Goal: Task Accomplishment & Management: Complete application form

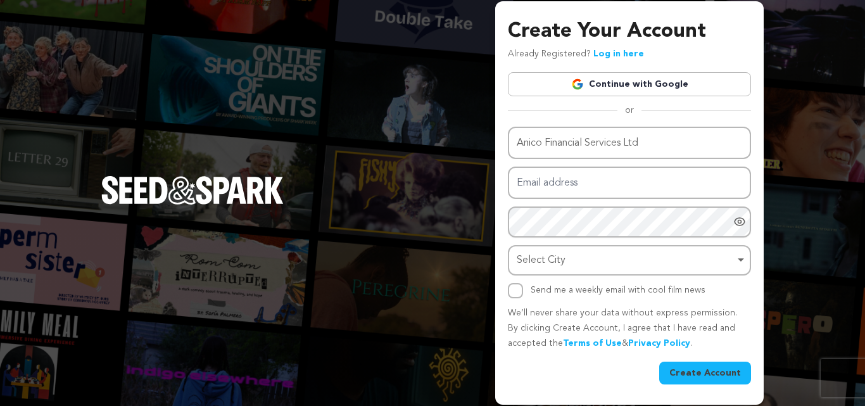
type input "Anico Financial Services Ltd"
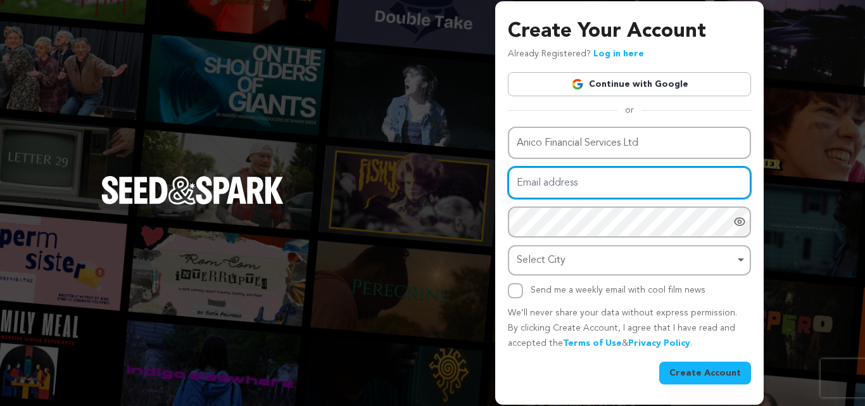
click at [534, 190] on input "Email address" at bounding box center [629, 183] width 243 height 32
paste input "vegajupy@forexnews.bg"
type input "vegajupy@forexnews.bg"
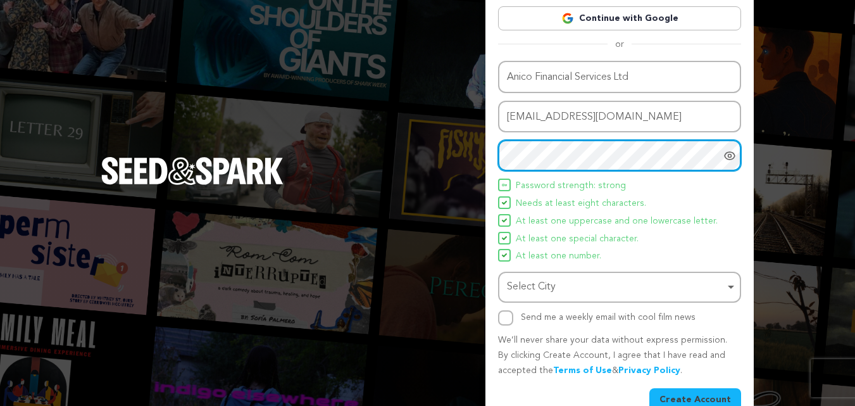
scroll to position [90, 0]
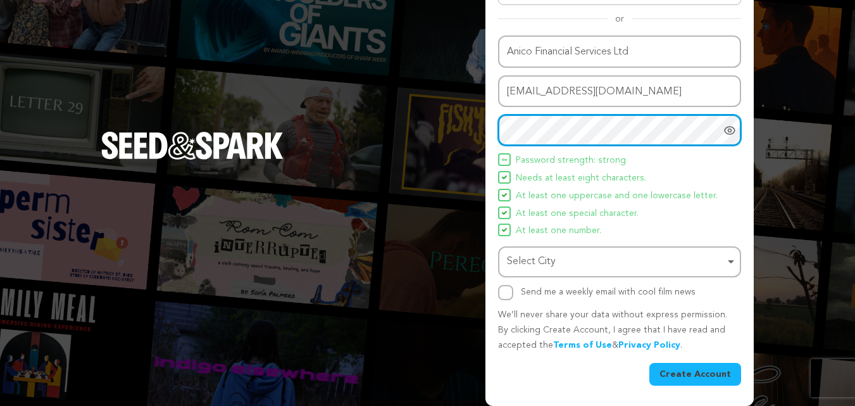
click at [559, 256] on div "Select City Remove item" at bounding box center [616, 262] width 218 height 18
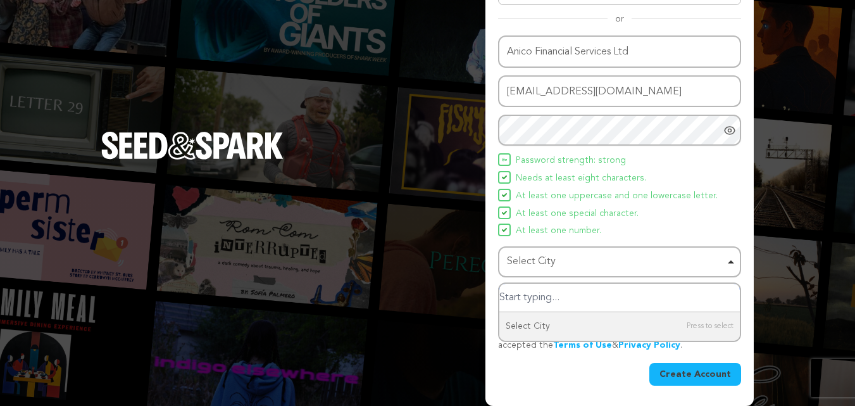
paste input "London"
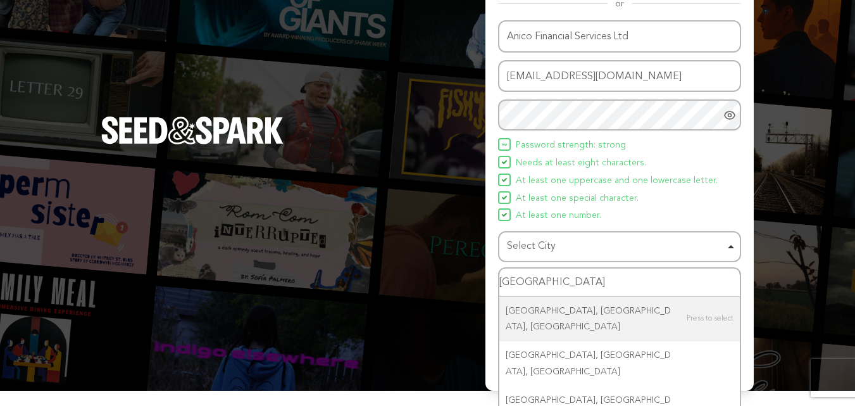
scroll to position [112, 0]
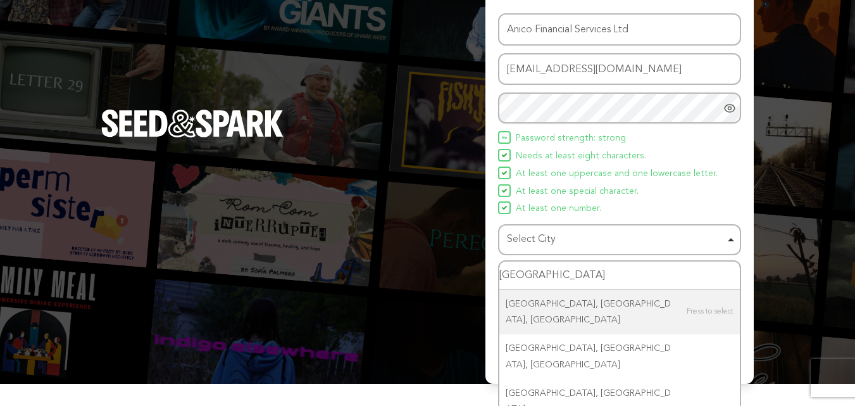
type input "London"
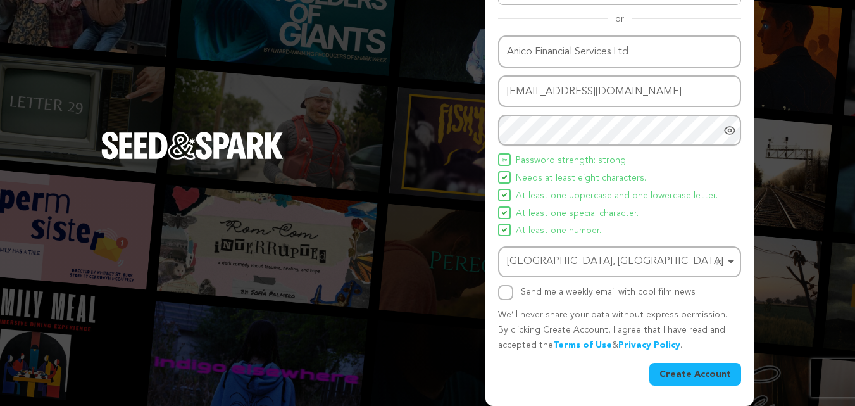
scroll to position [90, 0]
drag, startPoint x: 707, startPoint y: 374, endPoint x: 698, endPoint y: 371, distance: 9.4
click at [706, 374] on button "Create Account" at bounding box center [696, 374] width 92 height 23
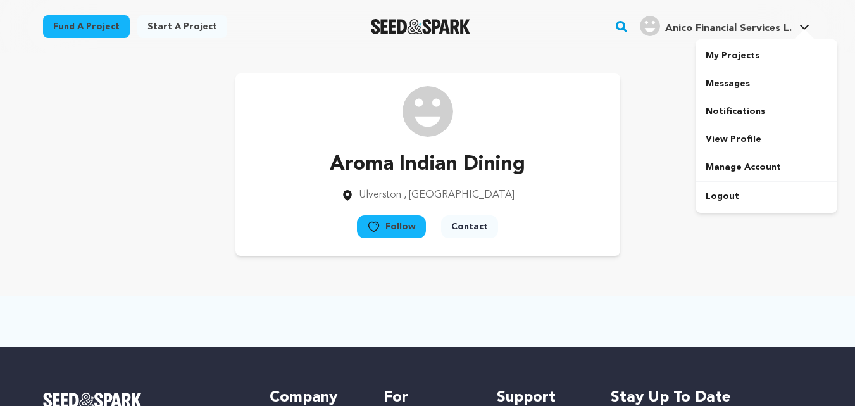
click at [700, 28] on span "Anico Financial Services L." at bounding box center [728, 28] width 127 height 10
